Goal: Share content

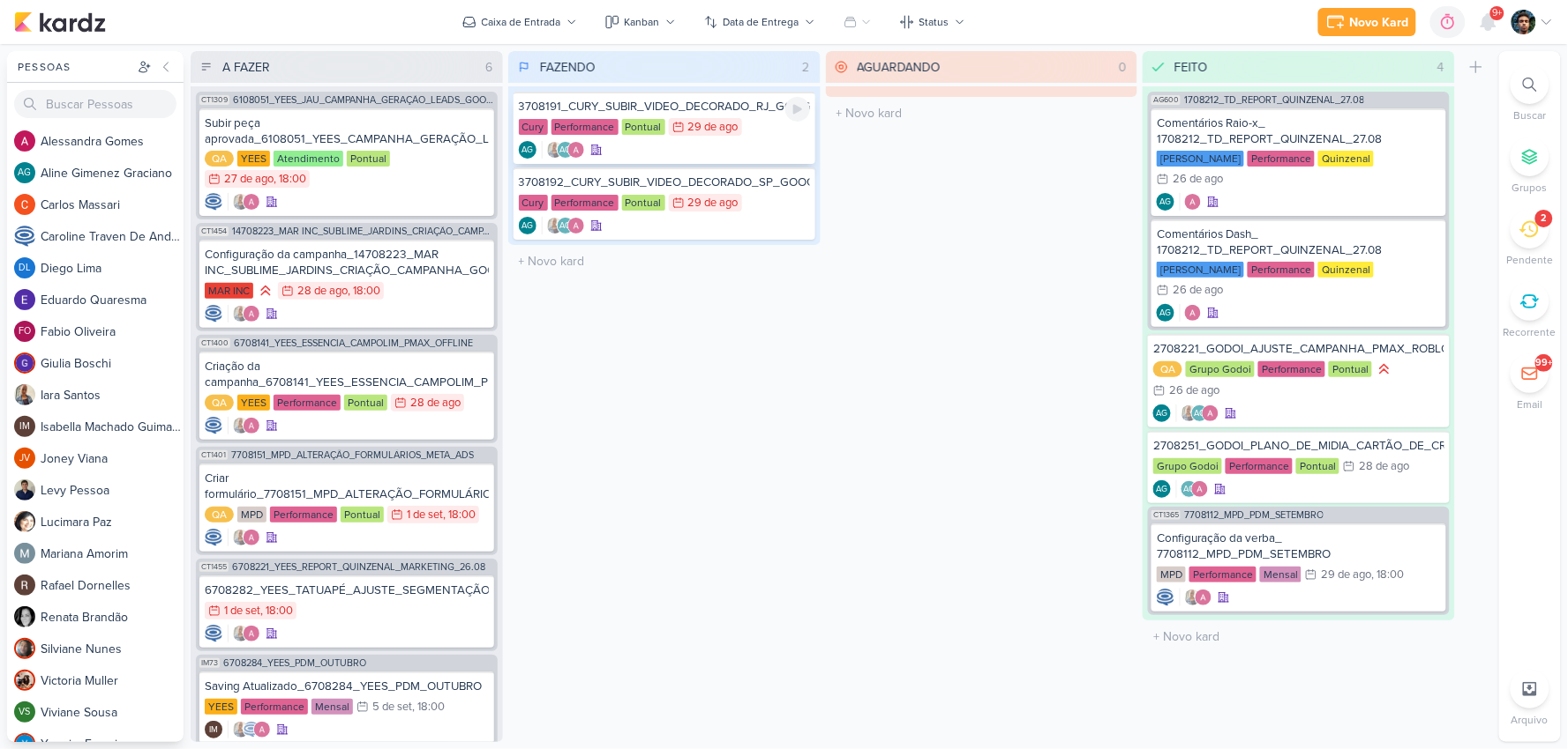
click at [711, 137] on div "3708191_CURY_SUBIR_VIDEO_DECORADO_RJ_GOOGLE Cury Performance Pontual 29/8 [DATE…" at bounding box center [664, 127] width 301 height 72
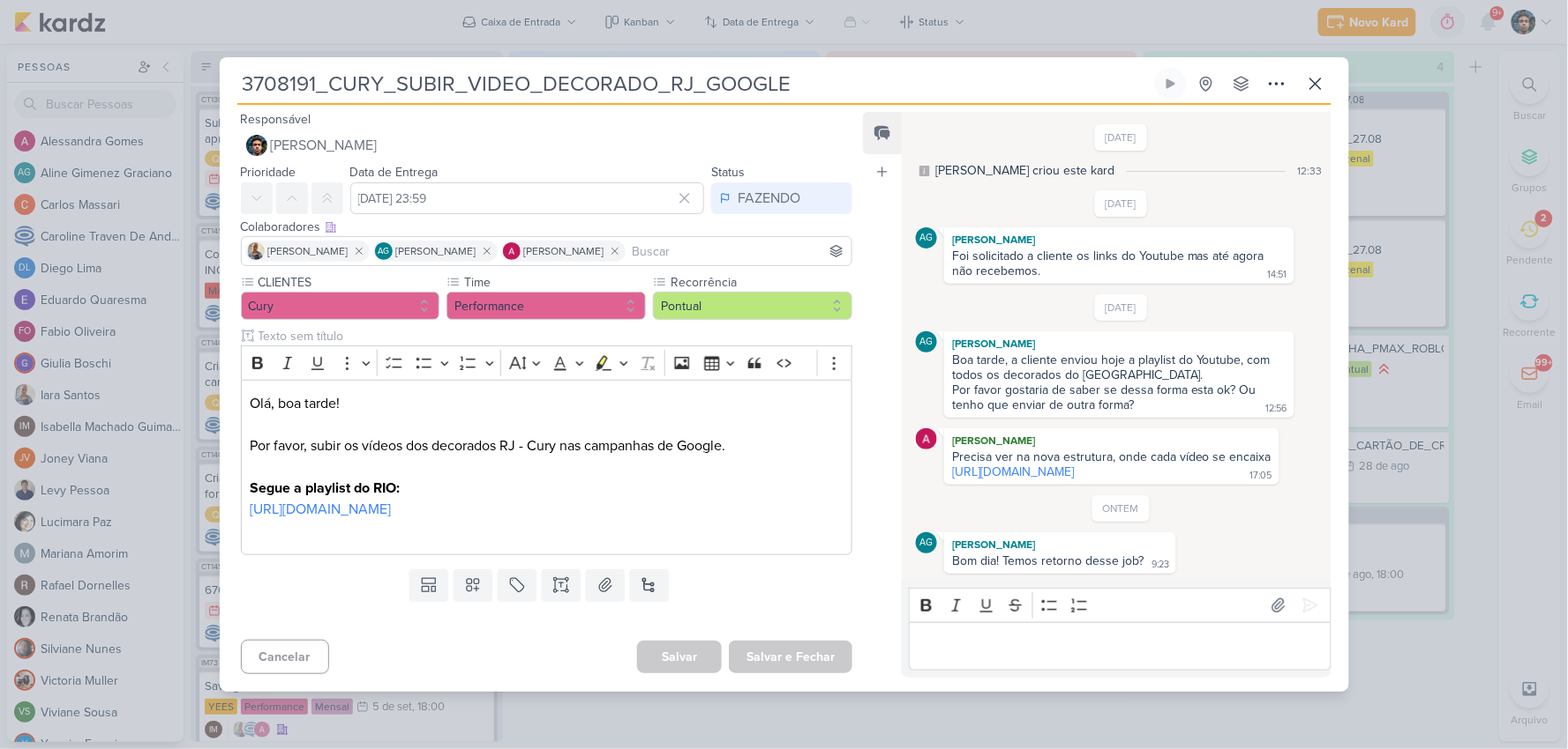
drag, startPoint x: 1080, startPoint y: 478, endPoint x: 848, endPoint y: 129, distance: 419.1
click at [1074, 478] on link "[URL][DOMAIN_NAME]" at bounding box center [1013, 472] width 122 height 15
click at [391, 516] on link "[URL][DOMAIN_NAME]" at bounding box center [320, 509] width 141 height 17
click at [1166, 79] on icon at bounding box center [1171, 84] width 9 height 10
click at [1389, 206] on div "3708191_CURY_SUBIR_VIDEO_DECORADO_RJ_GOOGLE Criado por [PERSON_NAME]" at bounding box center [784, 374] width 1568 height 749
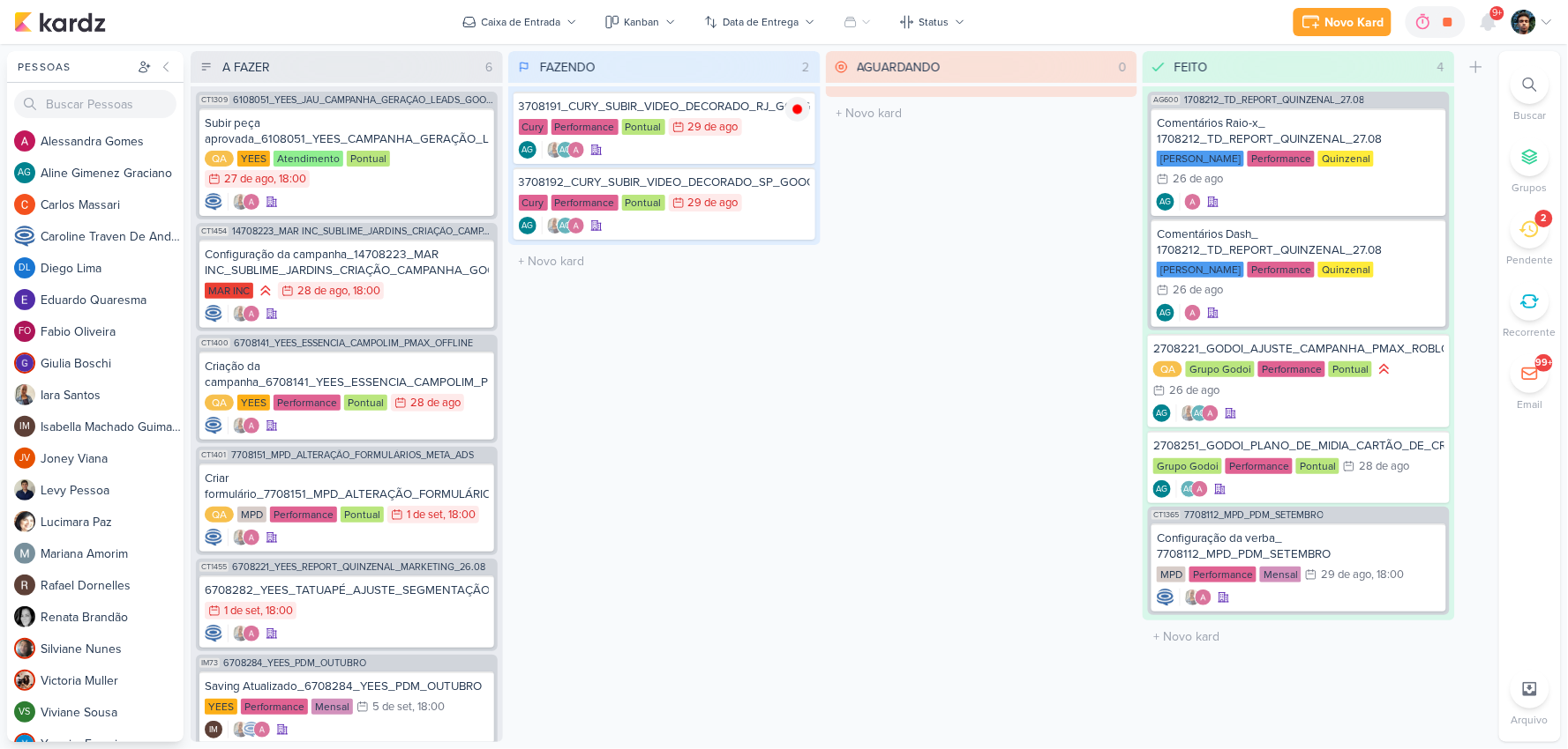
click at [1538, 228] on icon at bounding box center [1528, 229] width 19 height 16
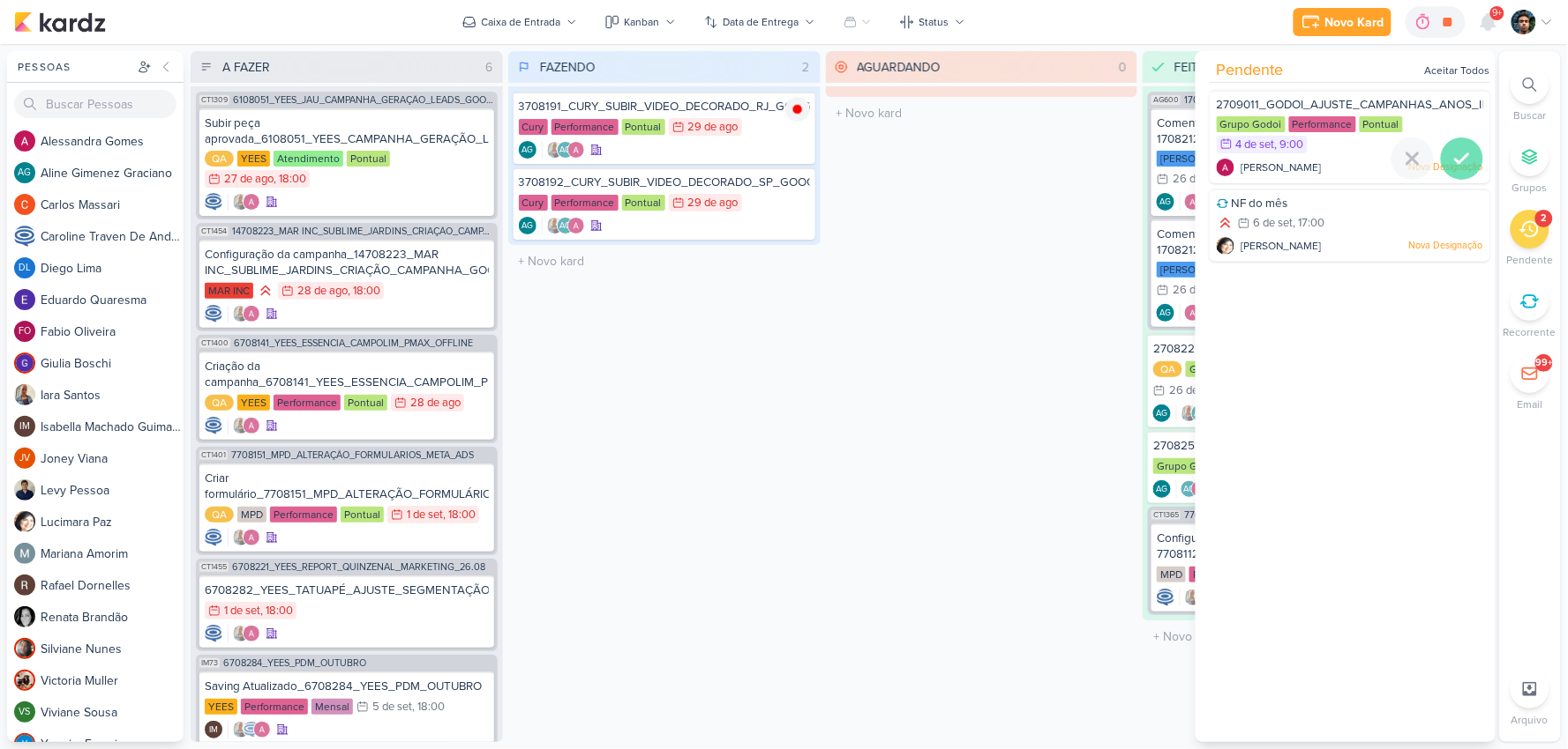
click at [1451, 156] on icon at bounding box center [1461, 158] width 21 height 21
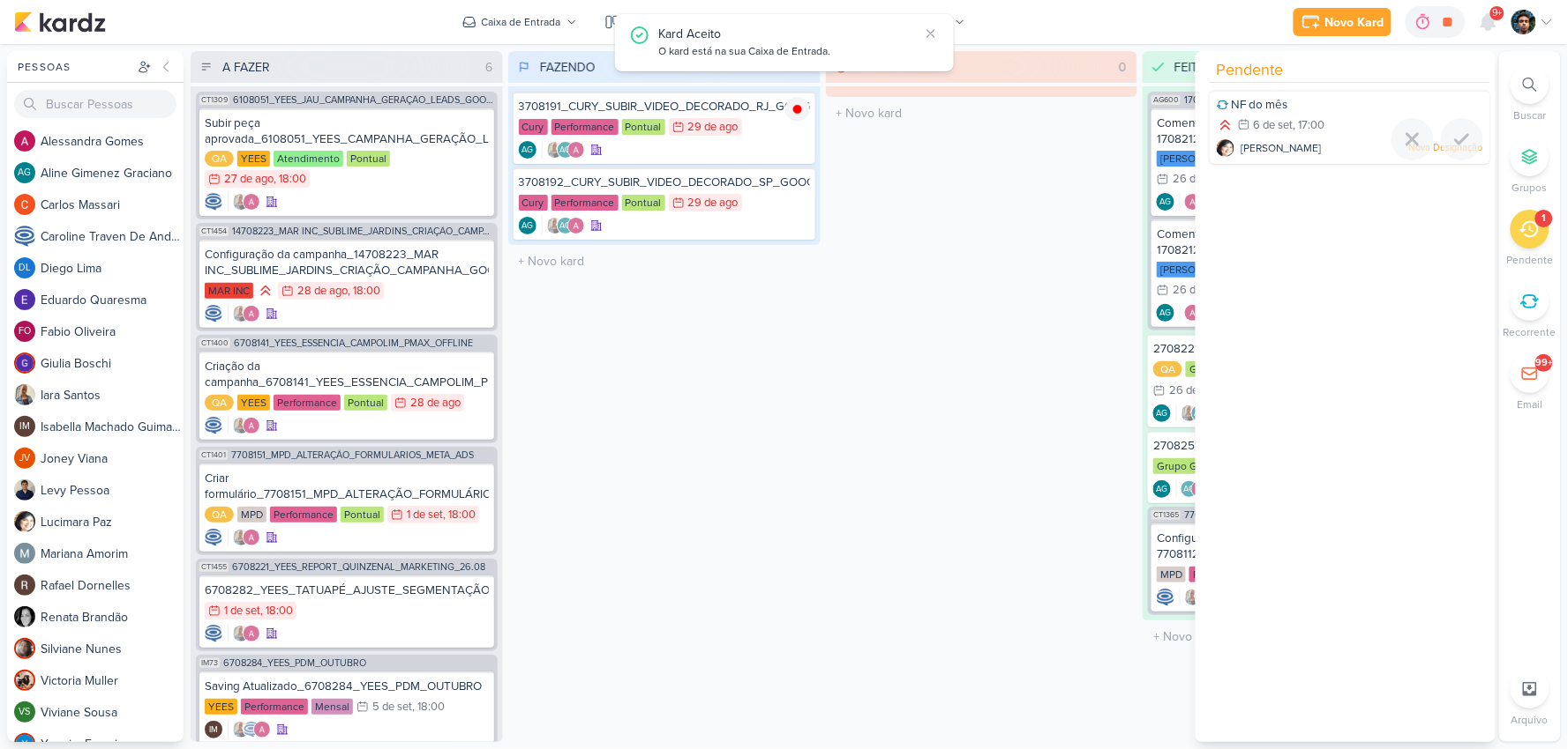
click at [1450, 156] on div at bounding box center [1461, 139] width 43 height 43
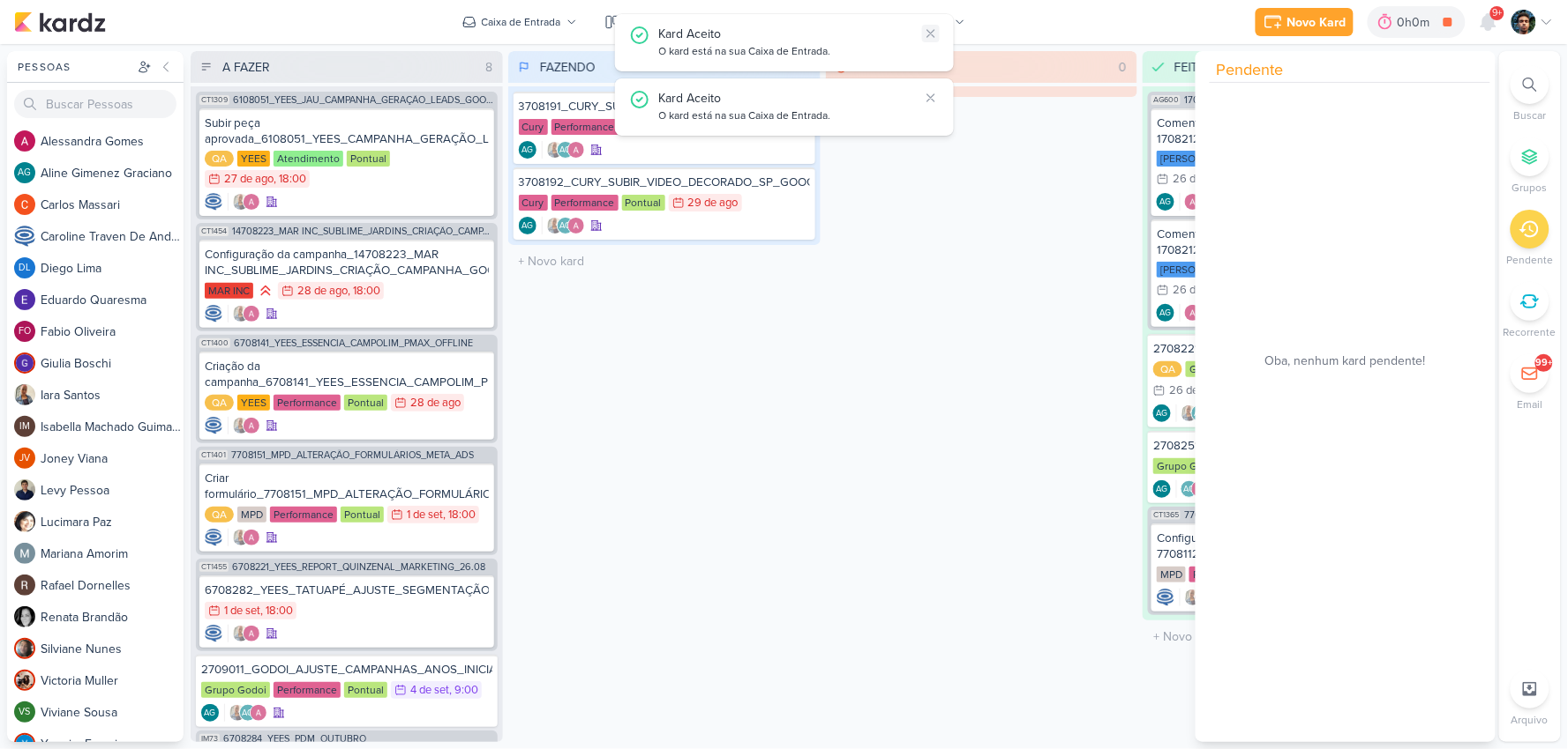
click at [932, 36] on icon at bounding box center [931, 34] width 7 height 7
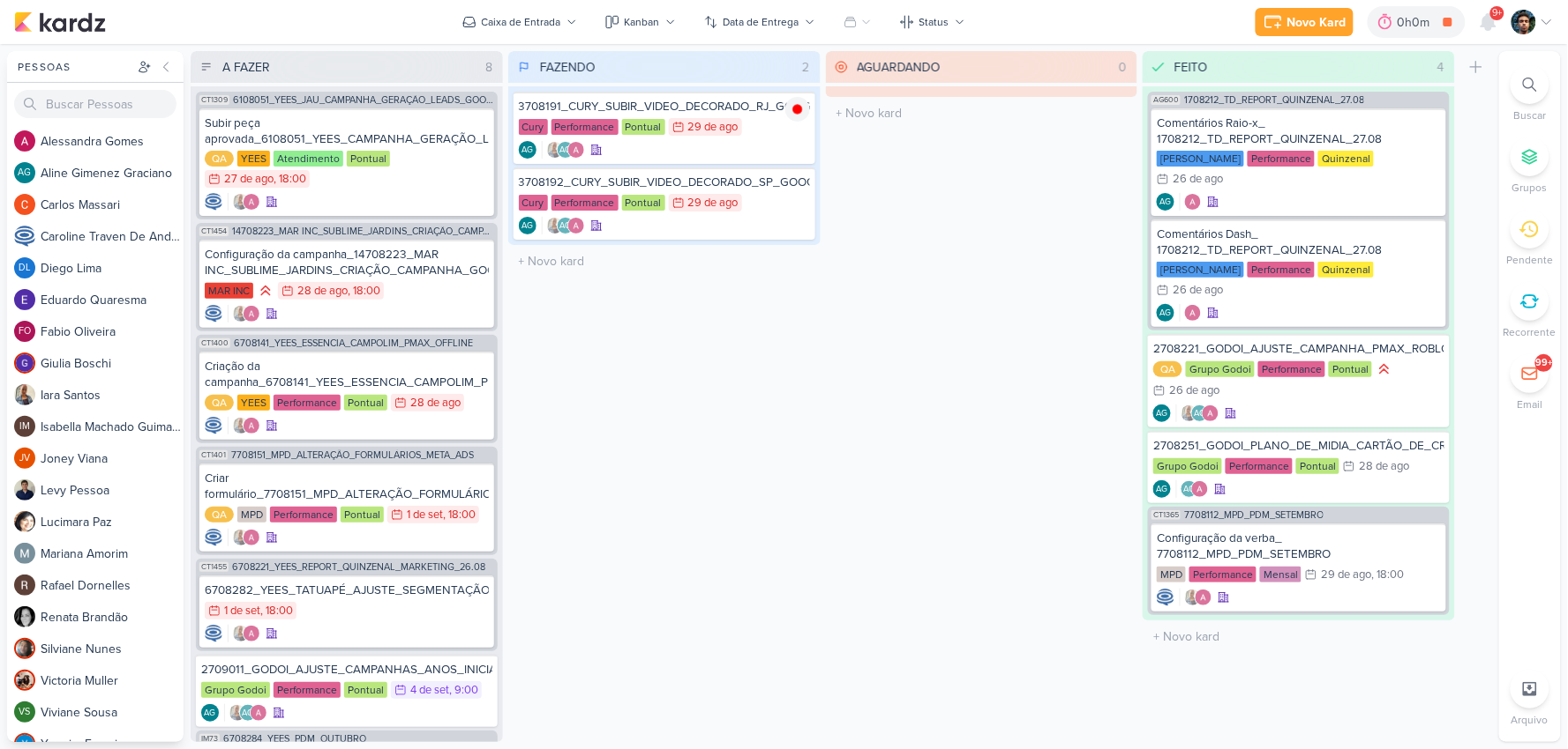
click at [932, 36] on div "Novo Kard Ctrl + k 0h0m 3708191_CURY_SUBIR_VIDEO_DECORADO_RJ_GOOGLE 0h0m Hoje 0…" at bounding box center [784, 22] width 1540 height 44
click at [1011, 26] on div "Novo Kard Ctrl + k 0h0m 3708191_CURY_SUBIR_VIDEO_DECORADO_RJ_GOOGLE 0h0m Hoje 0…" at bounding box center [784, 22] width 1540 height 44
click at [764, 218] on div "AG AG" at bounding box center [665, 225] width 291 height 17
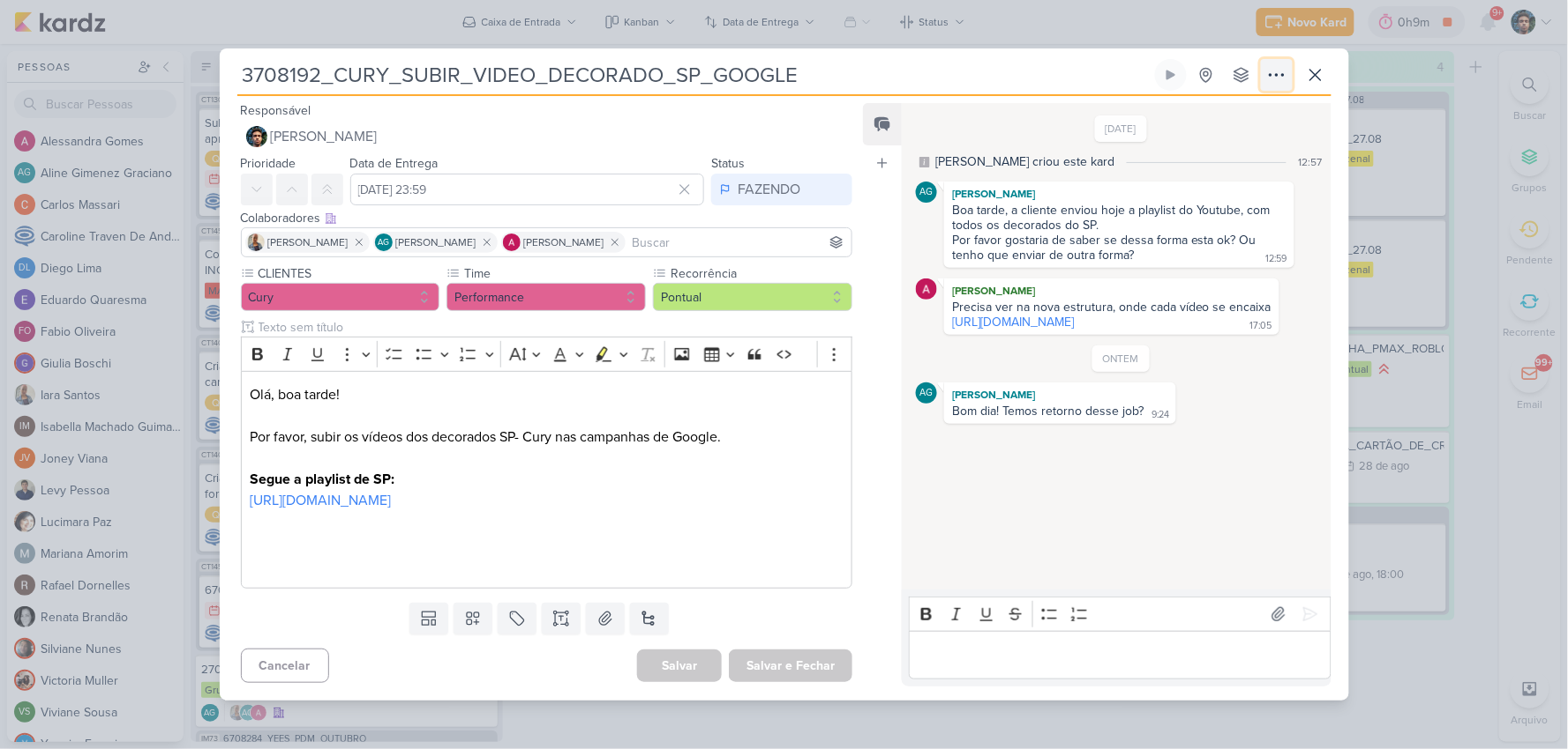
click at [1275, 65] on icon at bounding box center [1276, 75] width 21 height 21
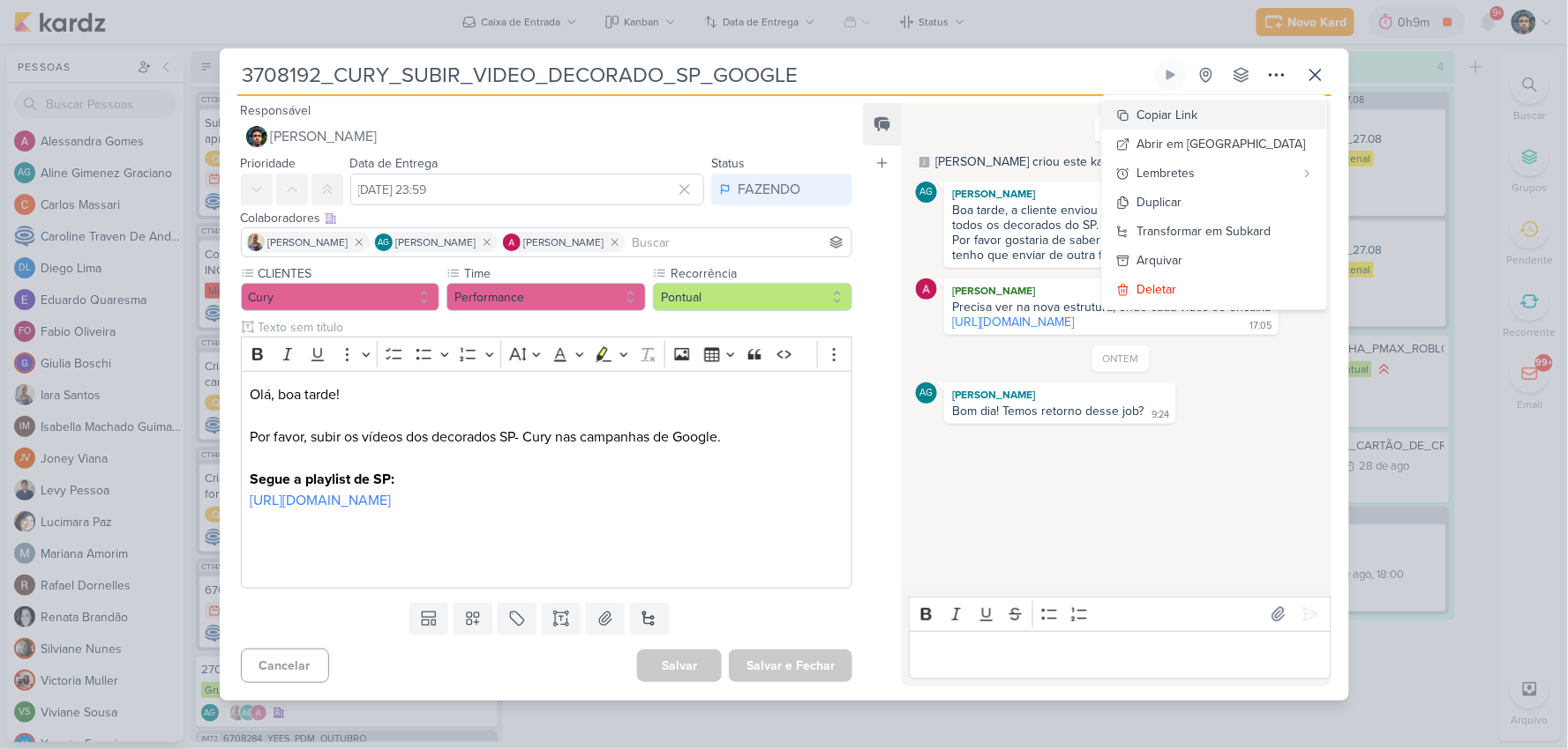
click at [1244, 106] on button "Copiar Link" at bounding box center [1214, 115] width 225 height 29
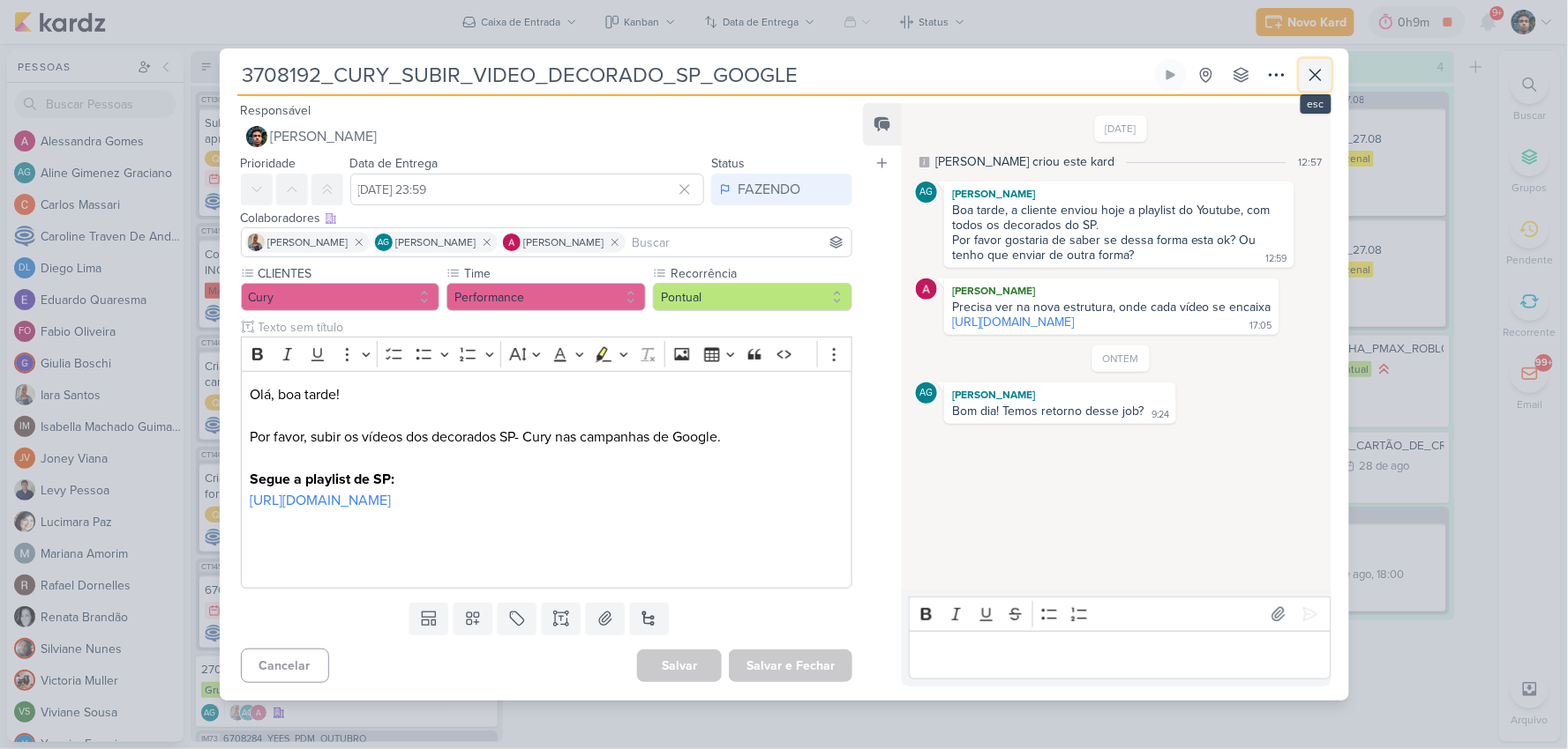
click at [1308, 65] on icon at bounding box center [1315, 75] width 21 height 21
